Goal: Check status: Check status

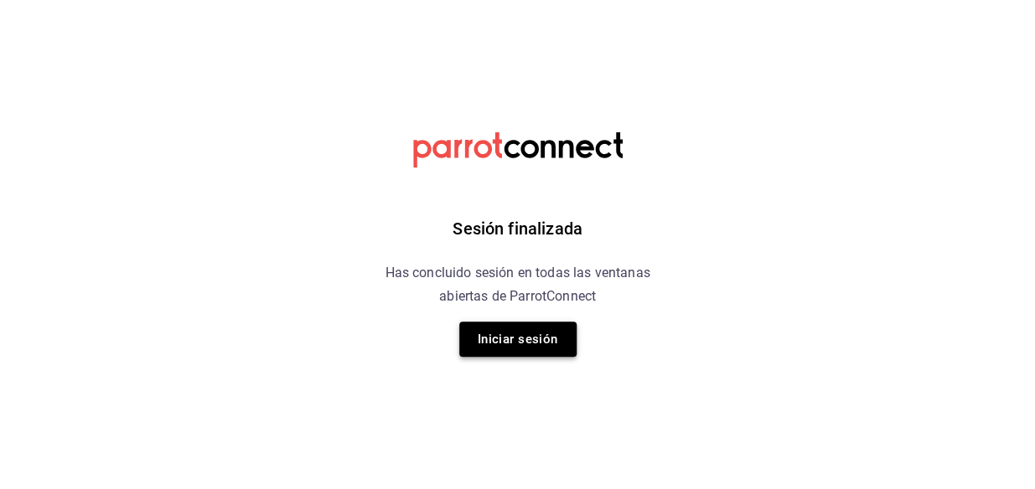
click at [540, 353] on button "Iniciar sesión" at bounding box center [517, 339] width 117 height 35
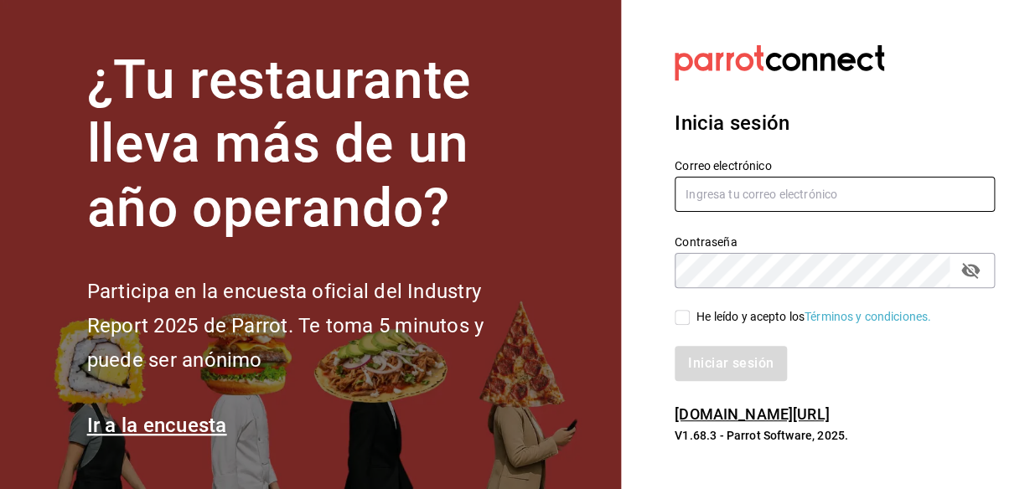
type input "mochomos.metepec@grupocosteno.com"
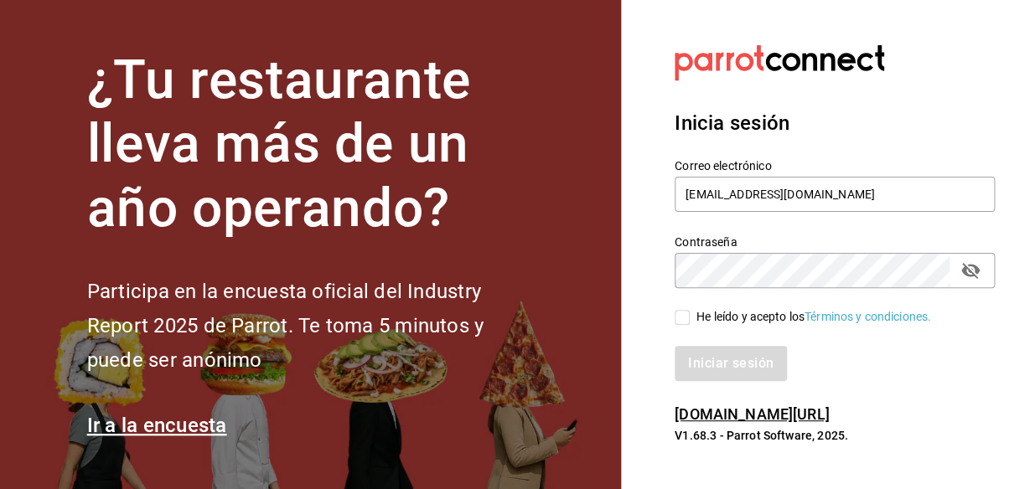
drag, startPoint x: 679, startPoint y: 319, endPoint x: 691, endPoint y: 325, distance: 13.9
click at [686, 320] on input "He leído y acepto los Términos y condiciones." at bounding box center [682, 317] width 15 height 15
checkbox input "true"
click at [724, 359] on button "Iniciar sesión" at bounding box center [732, 363] width 114 height 35
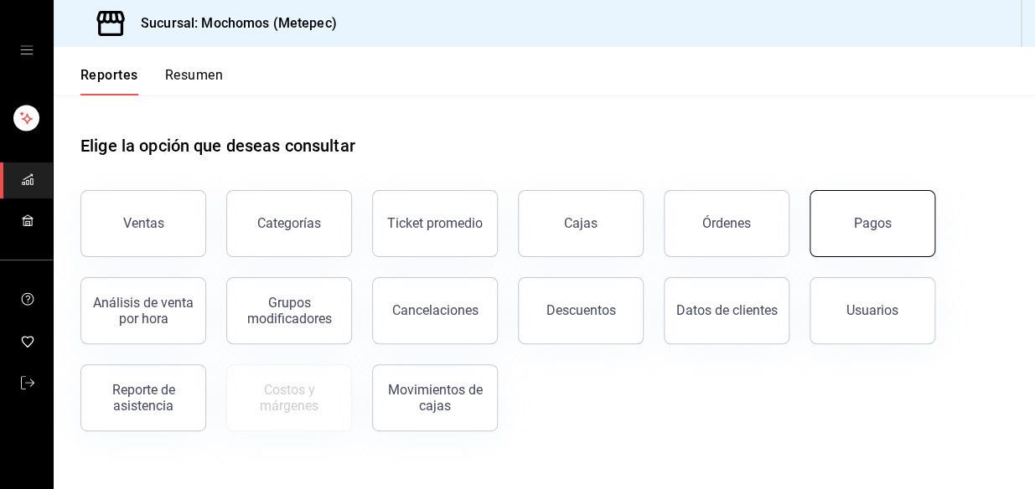
click at [880, 228] on div "Pagos" at bounding box center [873, 223] width 38 height 16
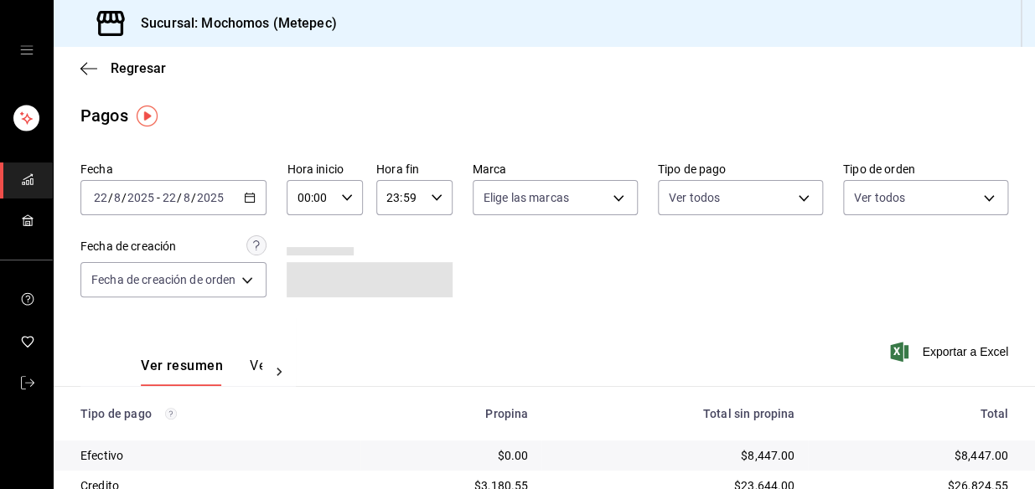
click at [247, 199] on \(Stroke\) "button" at bounding box center [250, 198] width 10 height 9
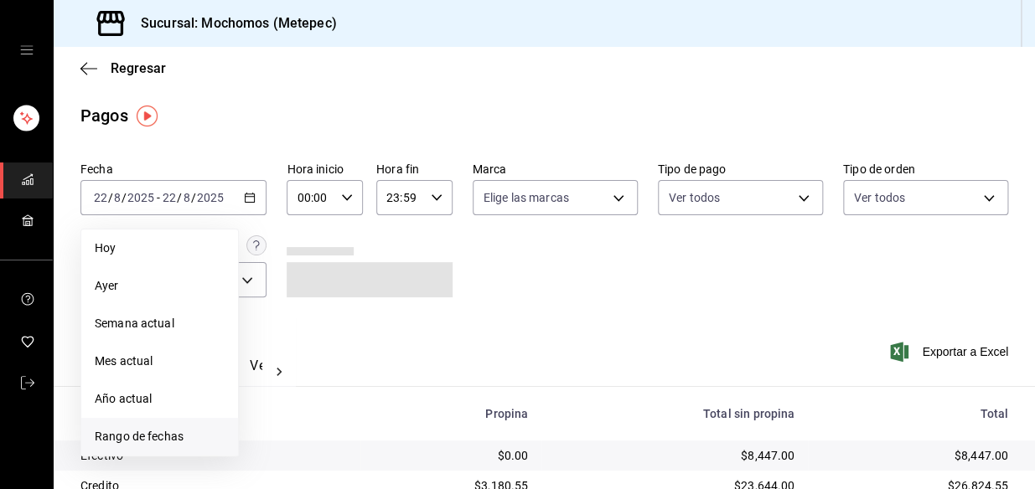
click at [170, 423] on li "Rango de fechas" at bounding box center [159, 437] width 157 height 38
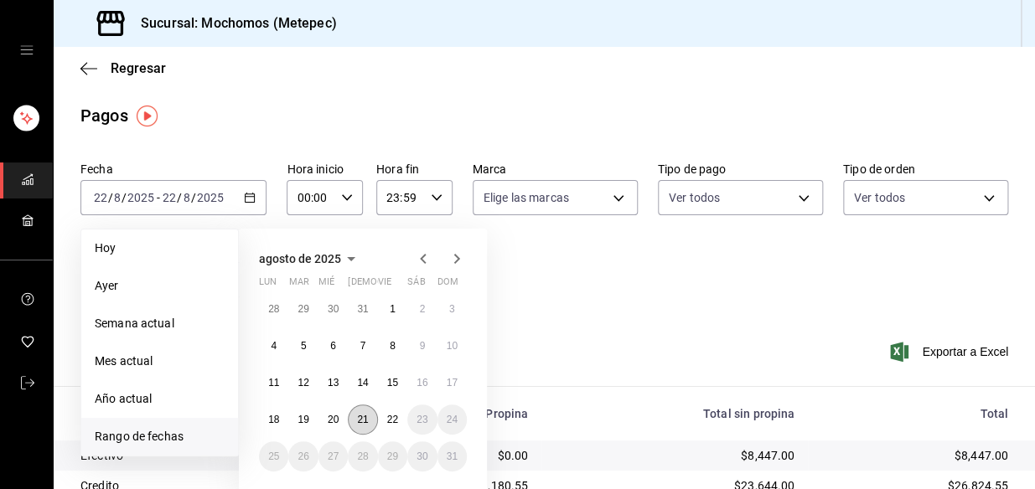
click at [365, 427] on button "21" at bounding box center [362, 420] width 29 height 30
click at [397, 426] on button "22" at bounding box center [392, 420] width 29 height 30
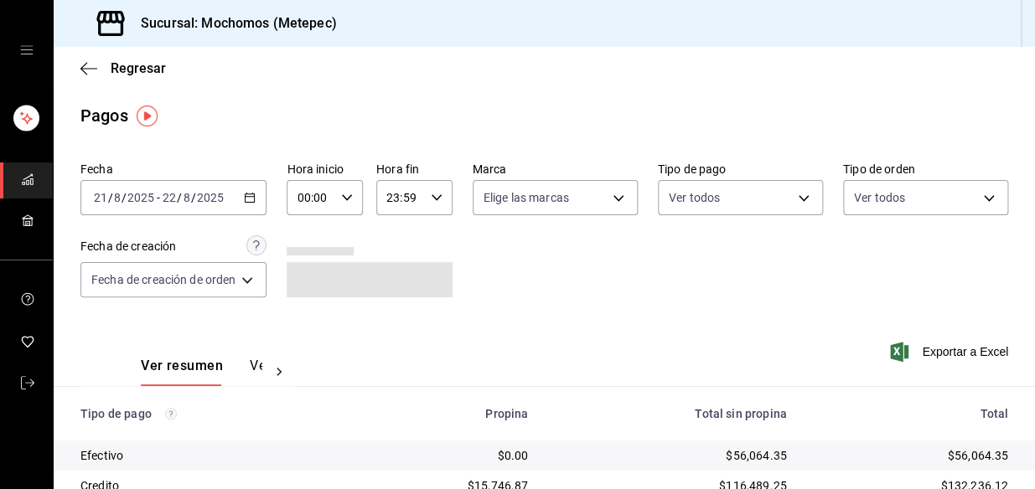
click at [351, 197] on icon "button" at bounding box center [347, 198] width 12 height 12
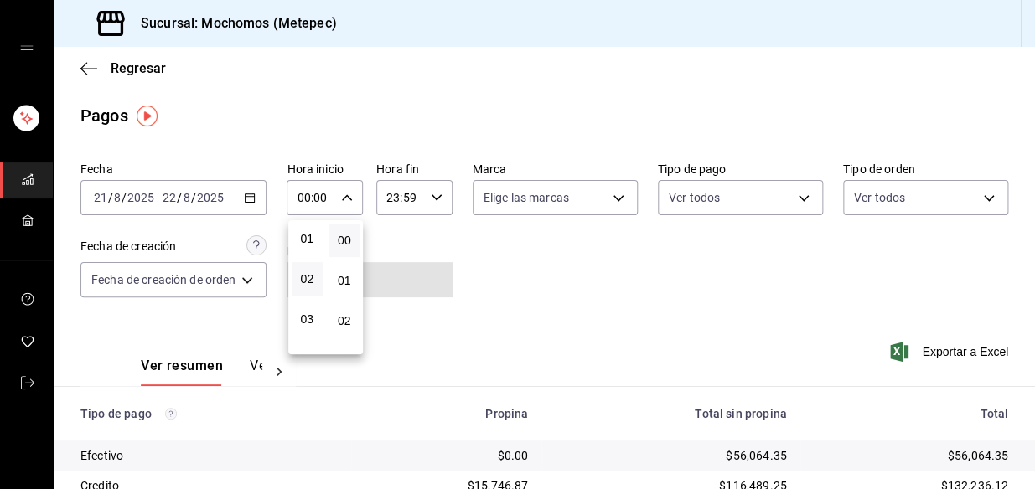
scroll to position [75, 0]
click at [313, 315] on button "04" at bounding box center [307, 326] width 31 height 34
click at [427, 194] on div at bounding box center [517, 244] width 1035 height 489
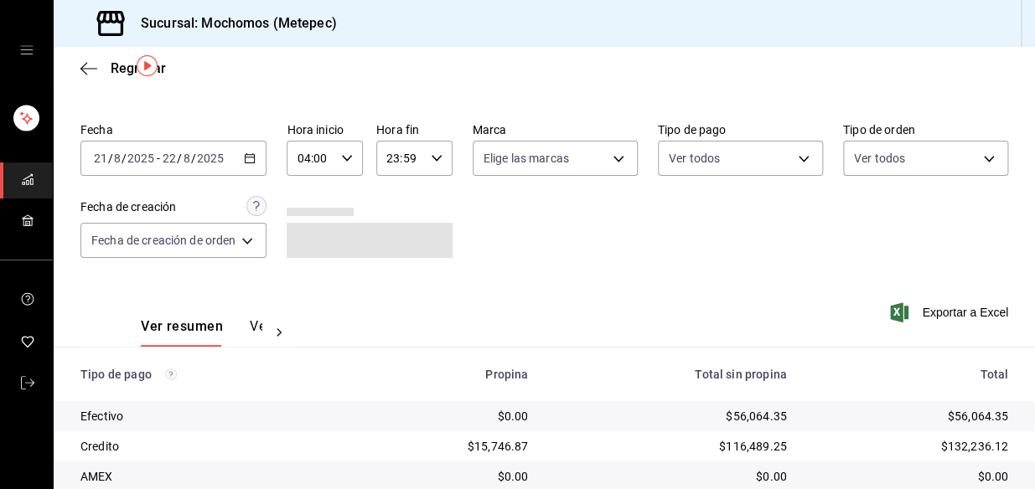
scroll to position [75, 0]
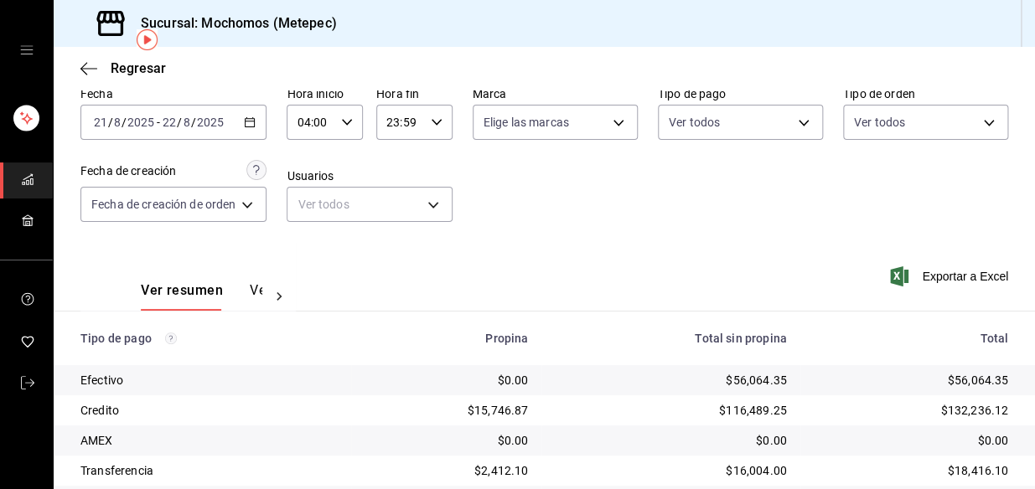
click at [246, 114] on div "[DATE] [DATE] - [DATE] [DATE]" at bounding box center [173, 122] width 186 height 35
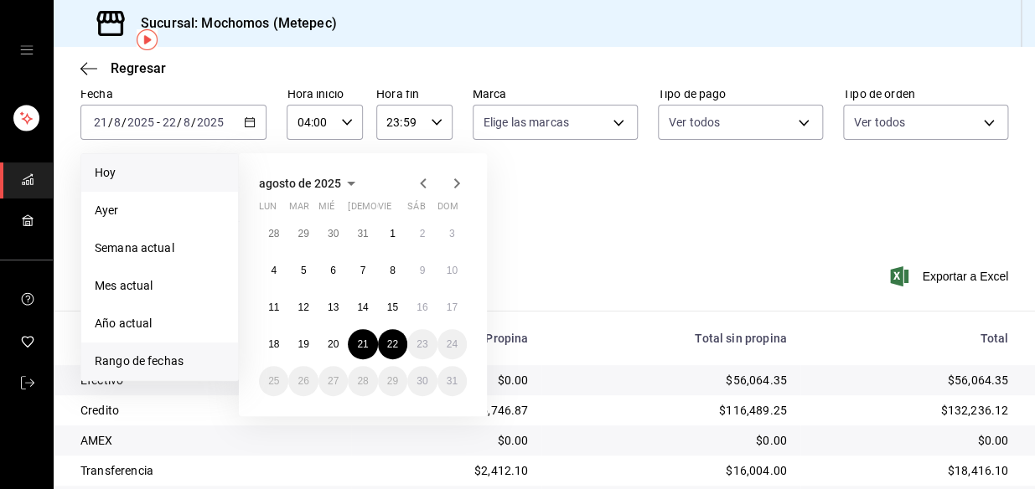
click at [151, 168] on span "Hoy" at bounding box center [160, 173] width 130 height 18
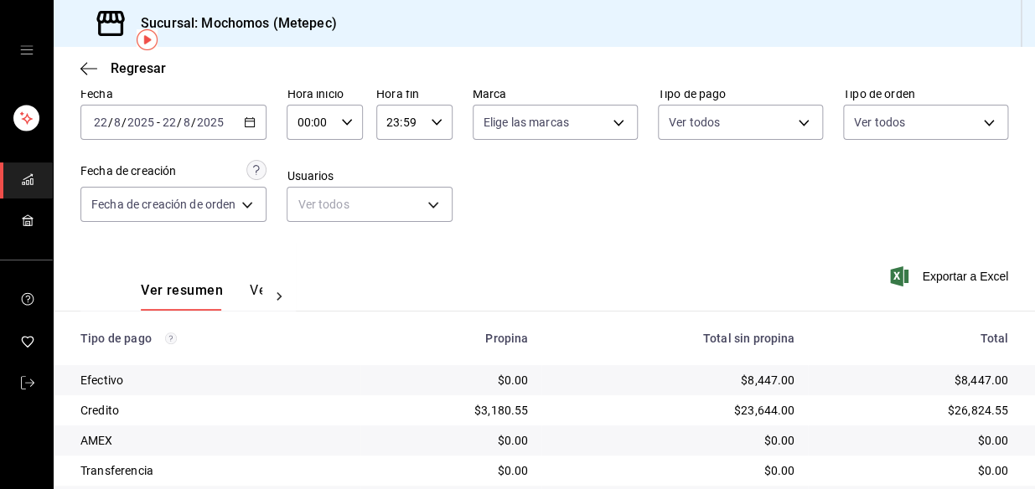
click at [344, 122] on \(Stroke\) "button" at bounding box center [347, 122] width 10 height 6
click at [310, 208] on span "03" at bounding box center [307, 209] width 11 height 13
click at [707, 161] on div at bounding box center [517, 244] width 1035 height 489
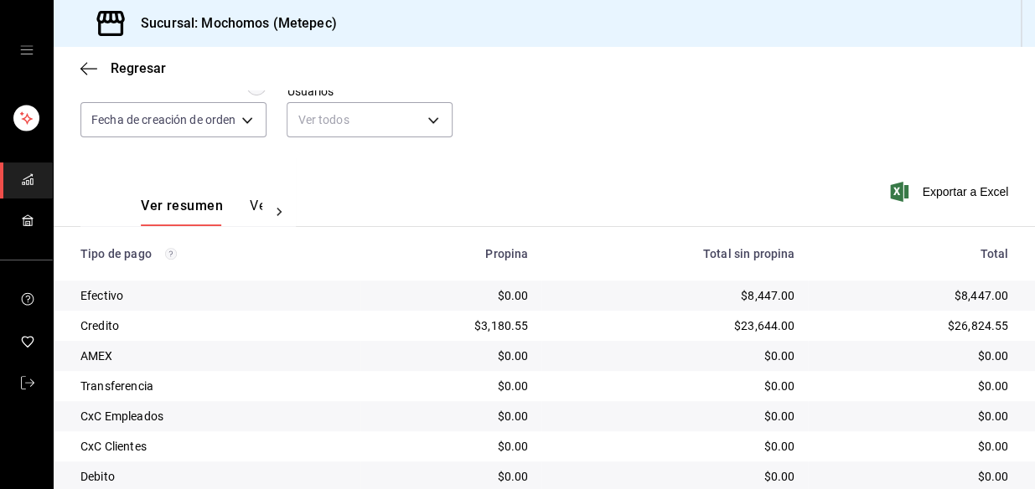
scroll to position [281, 0]
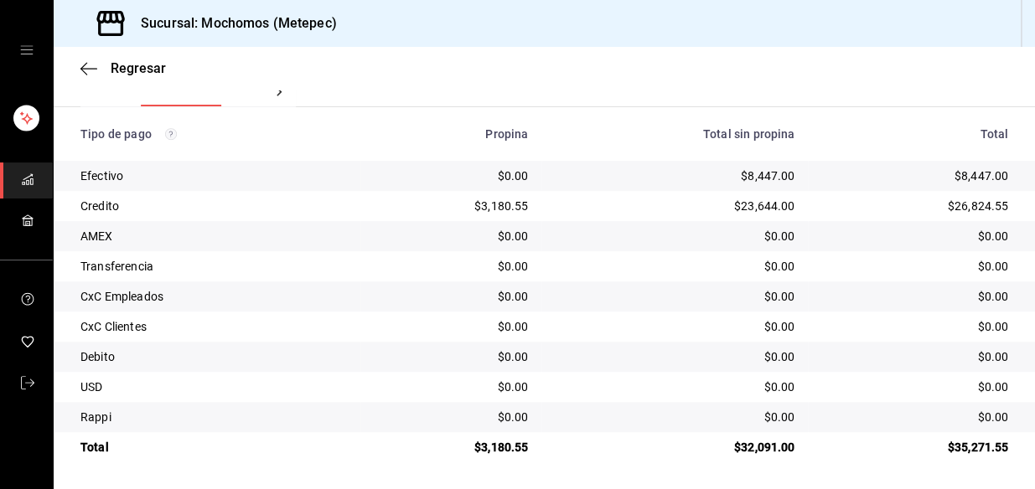
click at [268, 196] on td "Credito" at bounding box center [207, 206] width 307 height 30
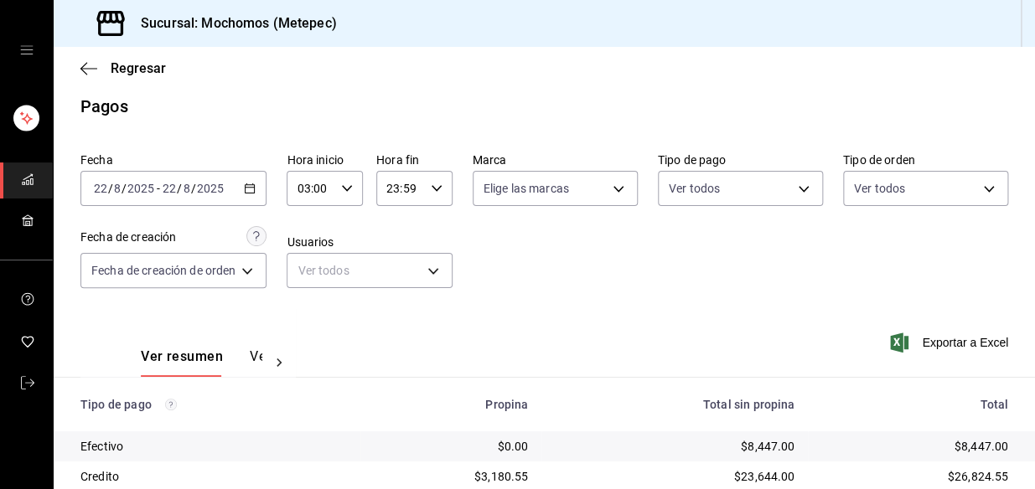
scroll to position [0, 0]
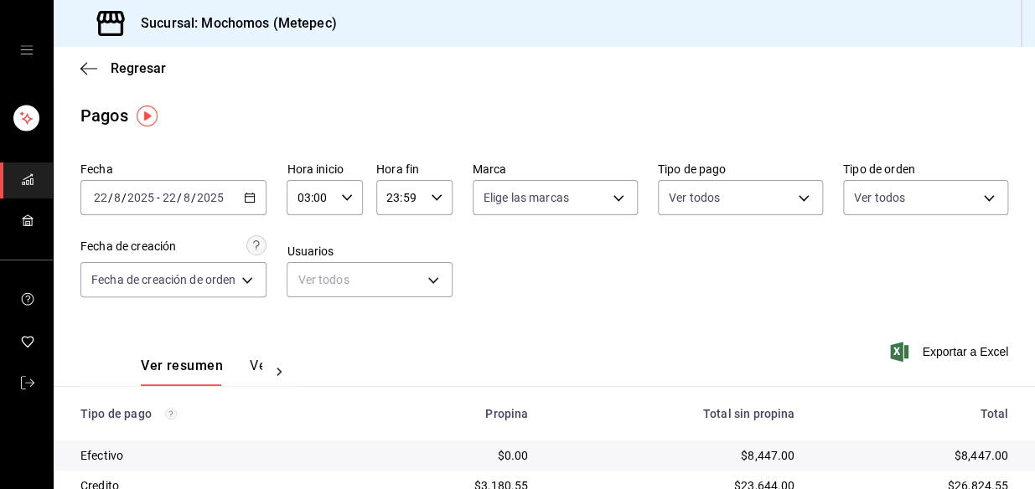
click at [254, 194] on icon "button" at bounding box center [250, 198] width 12 height 12
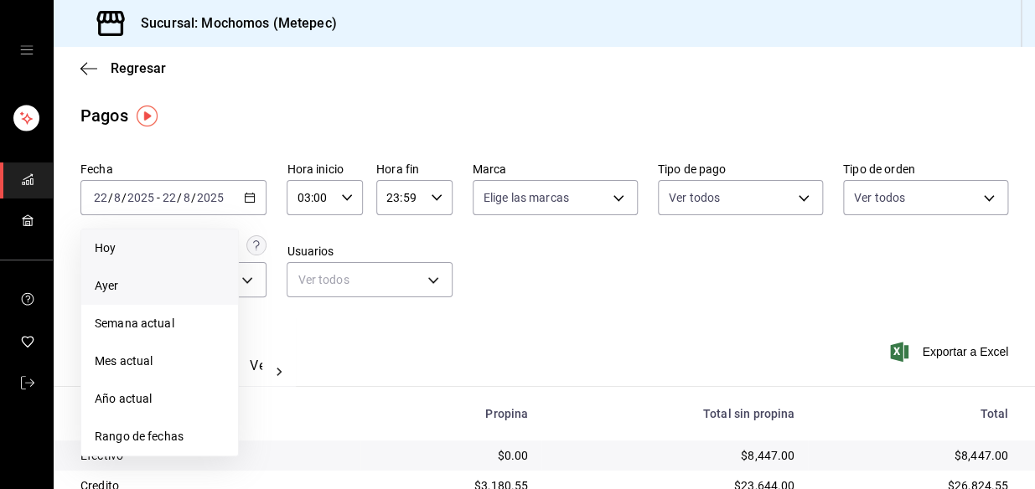
click at [106, 282] on span "Ayer" at bounding box center [160, 286] width 130 height 18
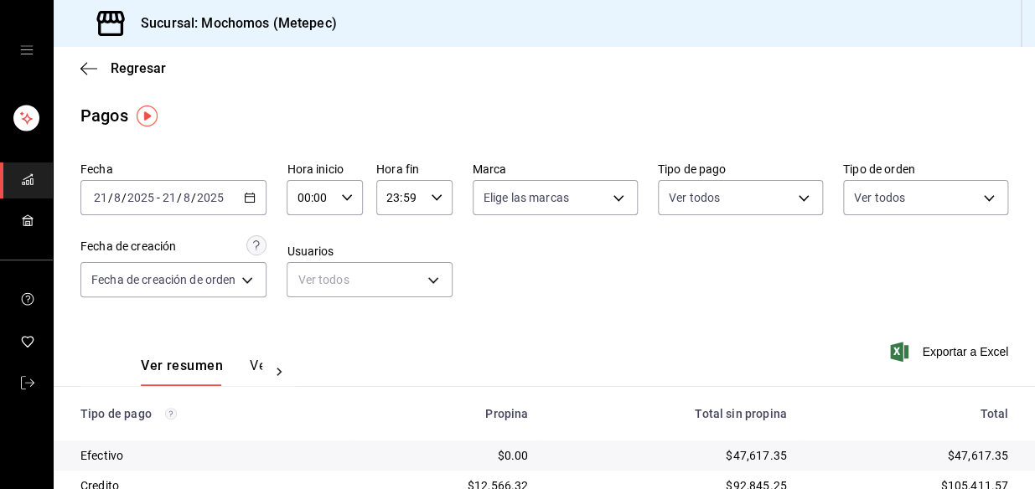
click at [253, 194] on \(Stroke\) "button" at bounding box center [250, 198] width 10 height 9
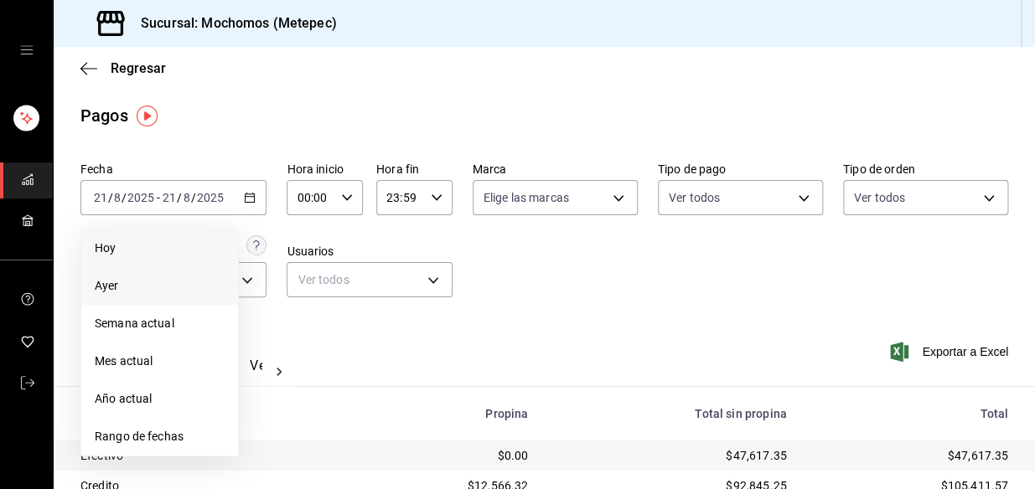
click at [129, 253] on span "Hoy" at bounding box center [160, 249] width 130 height 18
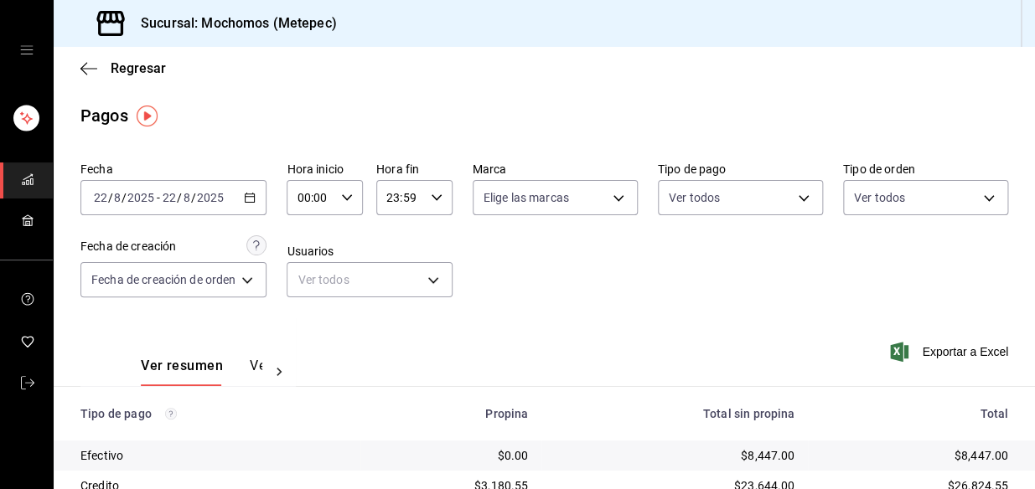
click at [341, 185] on div "00:00 Hora inicio" at bounding box center [325, 197] width 76 height 35
click at [307, 329] on span "04" at bounding box center [307, 325] width 11 height 13
type input "04:00"
click at [578, 287] on div at bounding box center [517, 244] width 1035 height 489
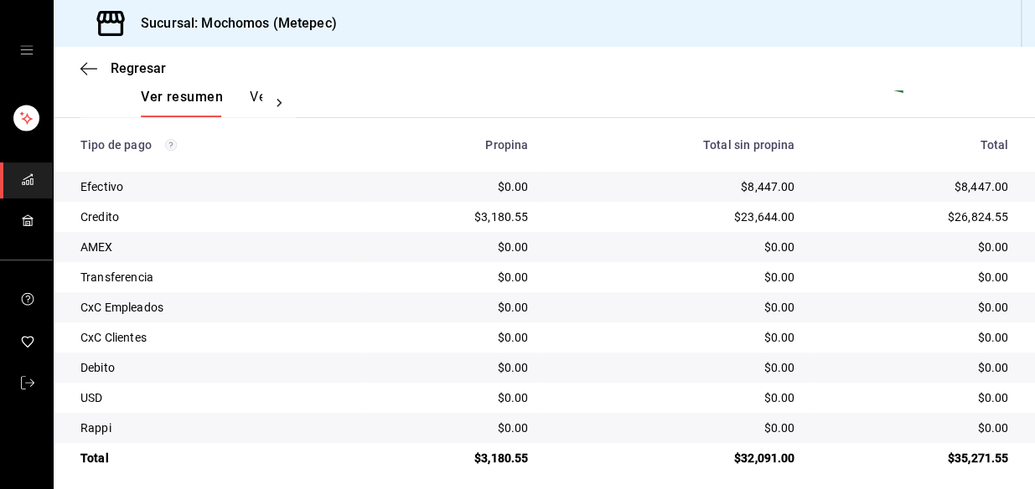
scroll to position [281, 0]
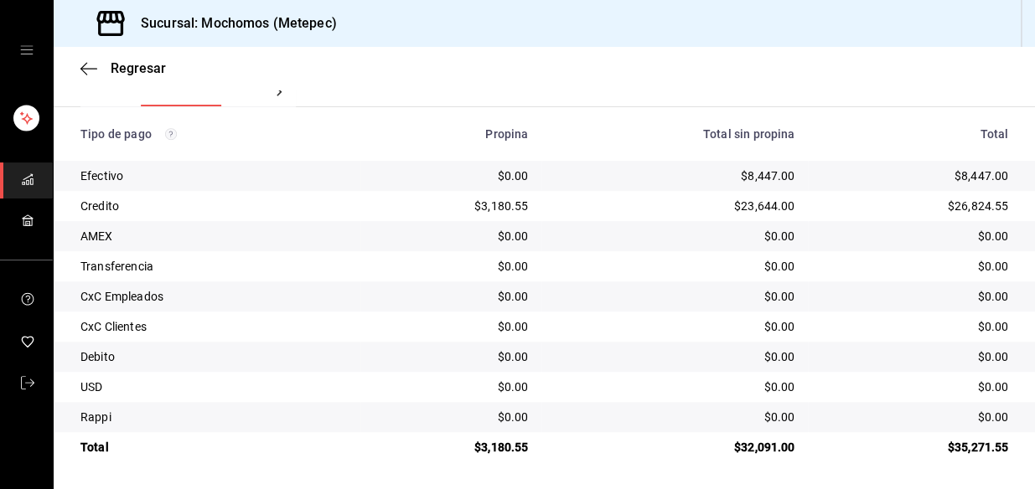
click at [429, 223] on td "$0.00" at bounding box center [450, 236] width 181 height 30
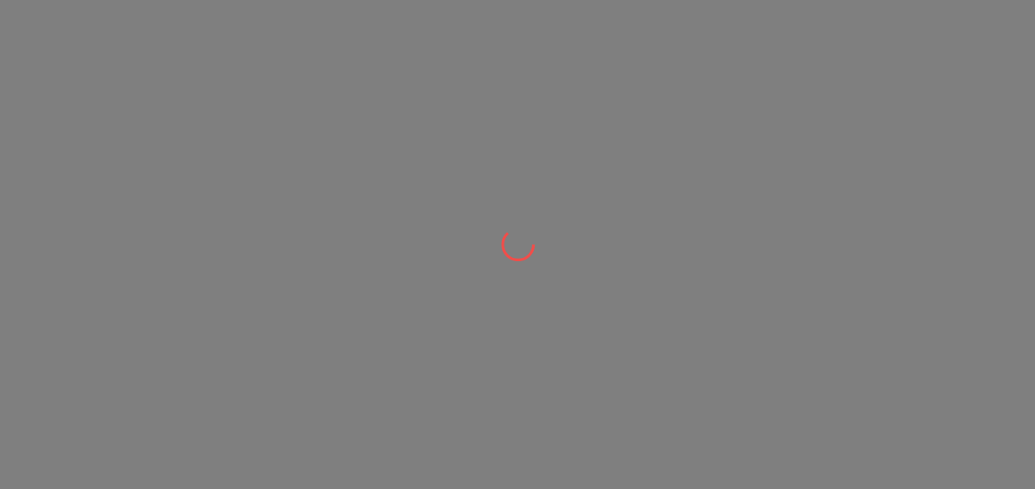
click at [499, 151] on div at bounding box center [517, 244] width 1035 height 489
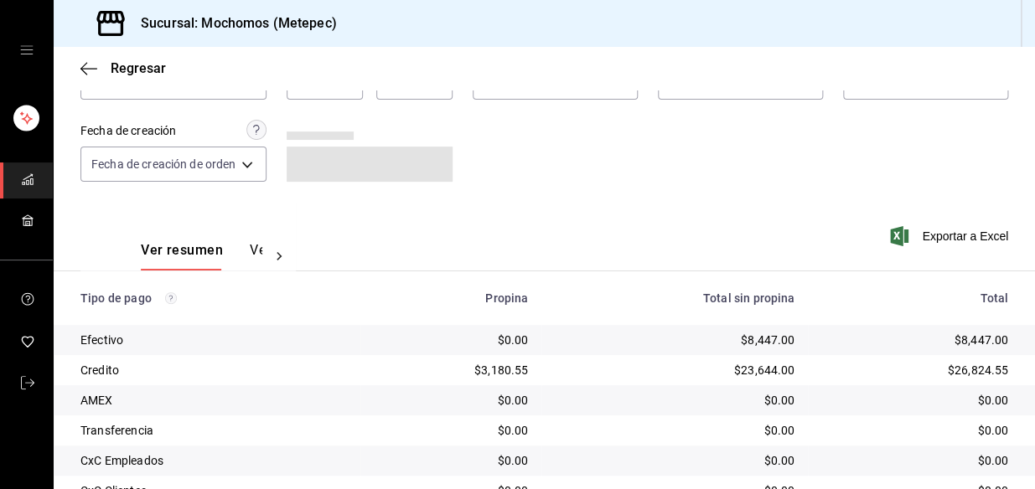
scroll to position [228, 0]
